Goal: Find specific page/section: Find specific page/section

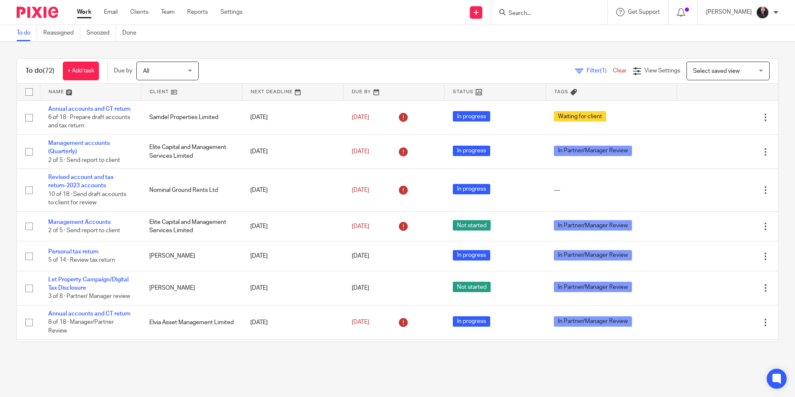
click at [524, 16] on input "Search" at bounding box center [545, 13] width 75 height 7
type input "blackthorn"
click at [555, 34] on link at bounding box center [593, 35] width 174 height 19
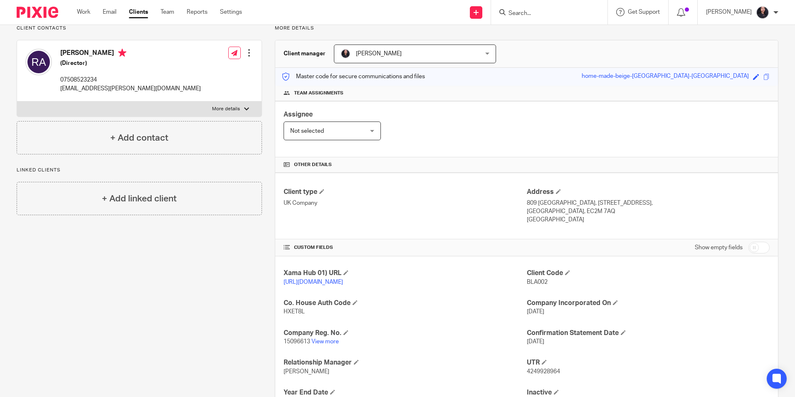
scroll to position [125, 0]
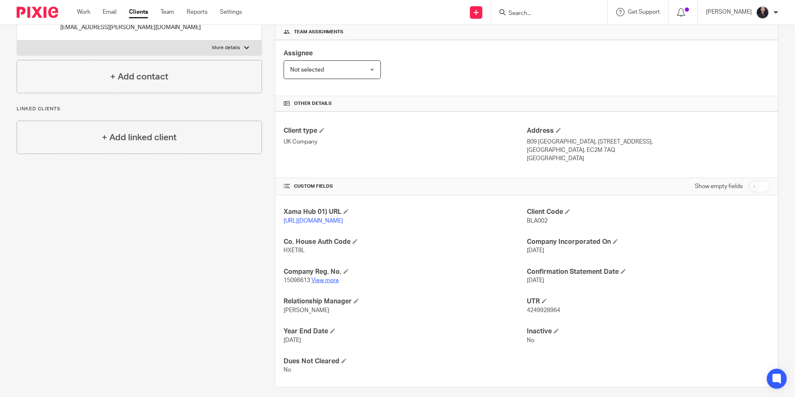
click at [330, 283] on link "View more" at bounding box center [324, 280] width 27 height 6
